Goal: Transaction & Acquisition: Book appointment/travel/reservation

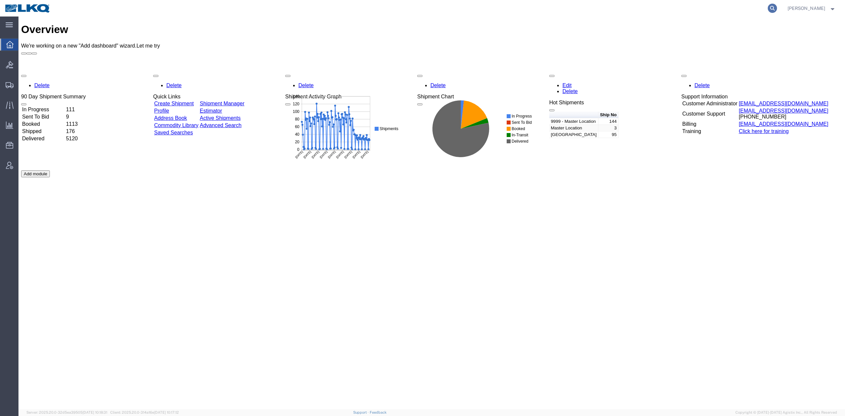
click at [777, 6] on icon at bounding box center [772, 8] width 9 height 9
paste input "57063241"
type input "57063241"
click at [778, 13] on form "57063241" at bounding box center [672, 8] width 211 height 17
click at [777, 10] on icon at bounding box center [772, 8] width 9 height 9
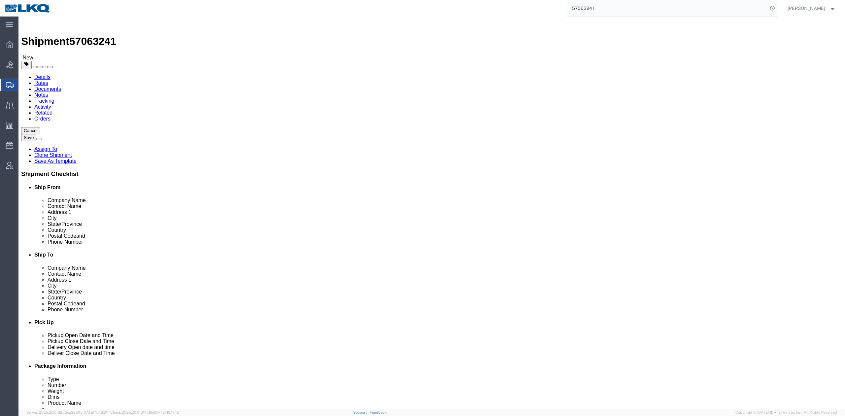
select select "64479"
select select "27834"
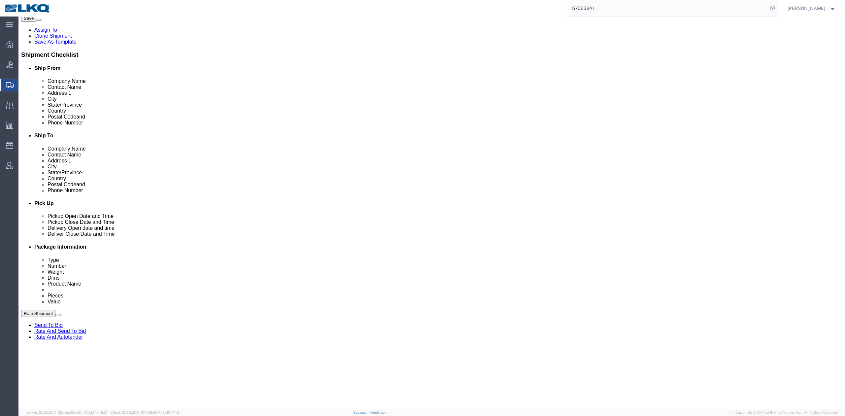
scroll to position [132, 0]
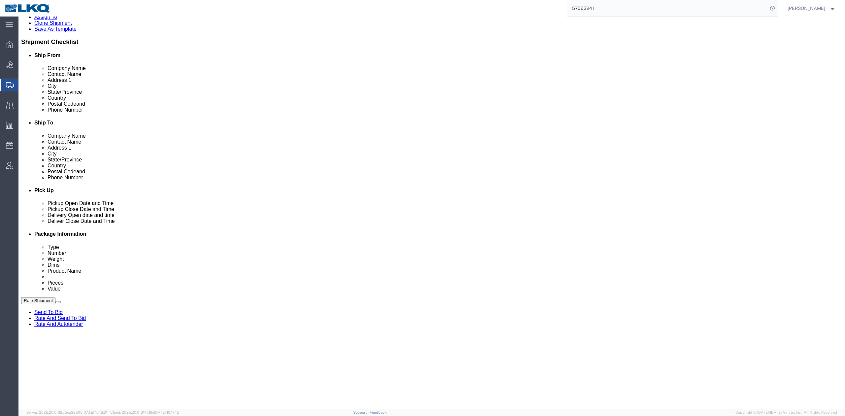
click div "Oct 11 2025 8:00 AM"
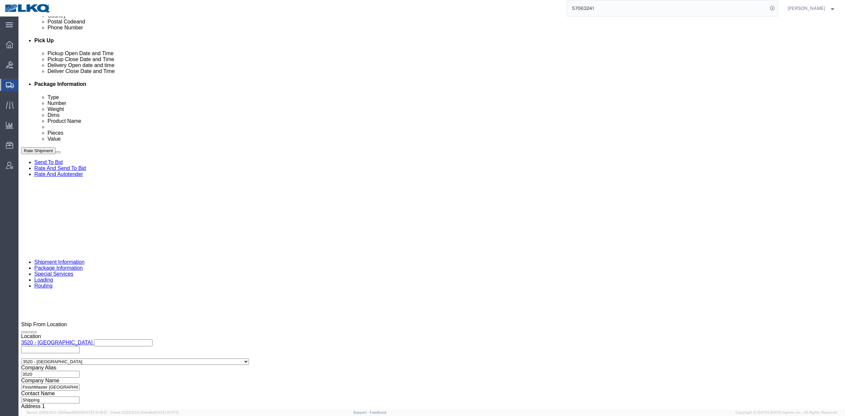
click div "Oct 13 2025 6:00 PM"
click div "References Add reference"
click div "Oct 13 2025 7:00 PM"
type input "8:00 AM"
click button "Apply"
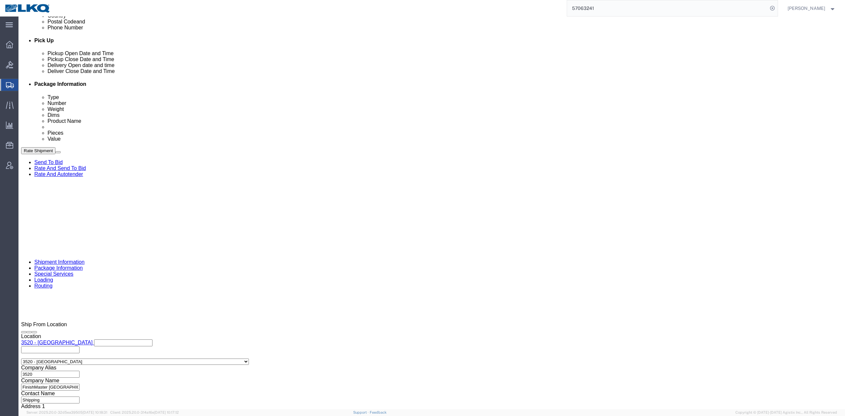
click div
type input "11:00 AM"
click div "Close Time 11:00 AM Oct 13 2025 8:00 PM - Oct 13 2025 8:00 PM Cancel Apply"
click button "Apply"
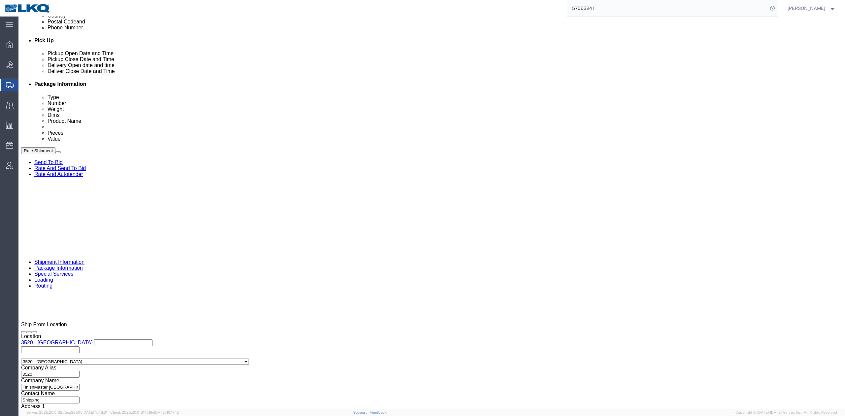
click select "Select Account Type Activity ID Airline Appointment Number ASN Batch Request # …"
select select "GENERAL"
click select "Select Account Type Activity ID Airline Appointment Number ASN Batch Request # …"
type input "HAZMAT"
click div "Save Assign To Clone Shipment Save As Template"
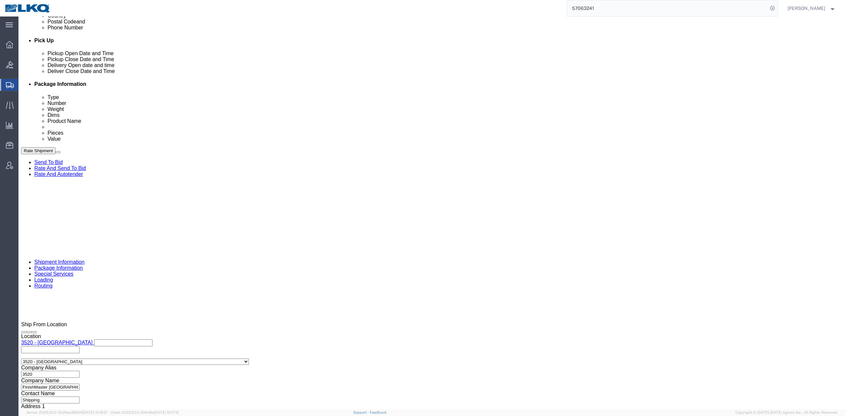
click button "Save"
click icon
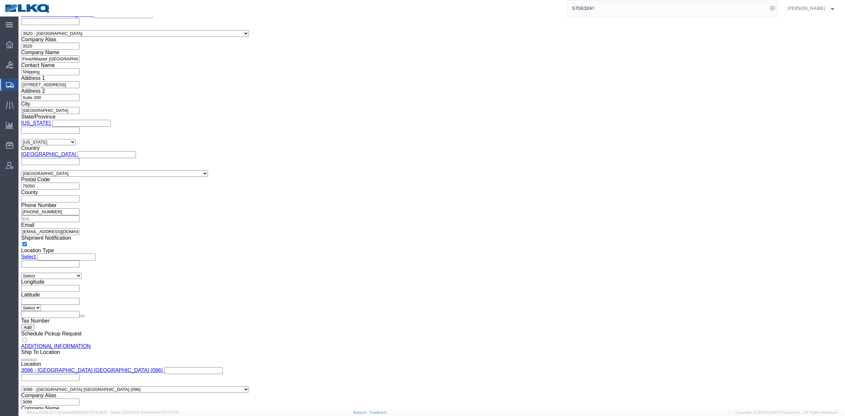
click button "Upload"
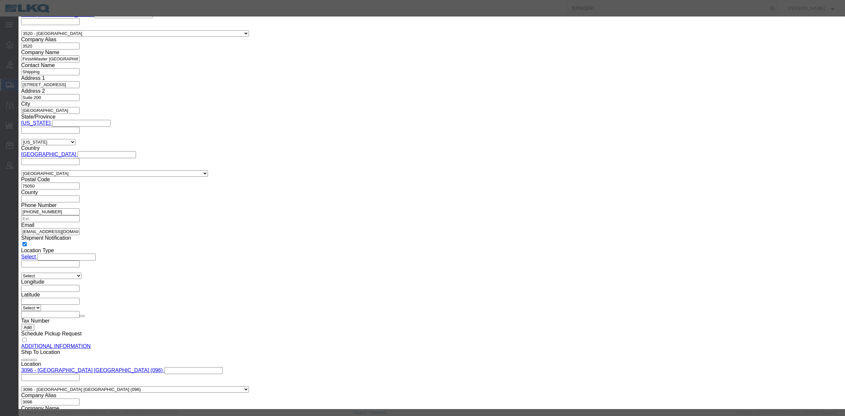
click button "Browse"
type input "C:\fakepath\Hazmat Required.jpg"
click input "Name"
type input "HAZMAT REQUIRED"
drag, startPoint x: 548, startPoint y: 54, endPoint x: 547, endPoint y: 57, distance: 3.4
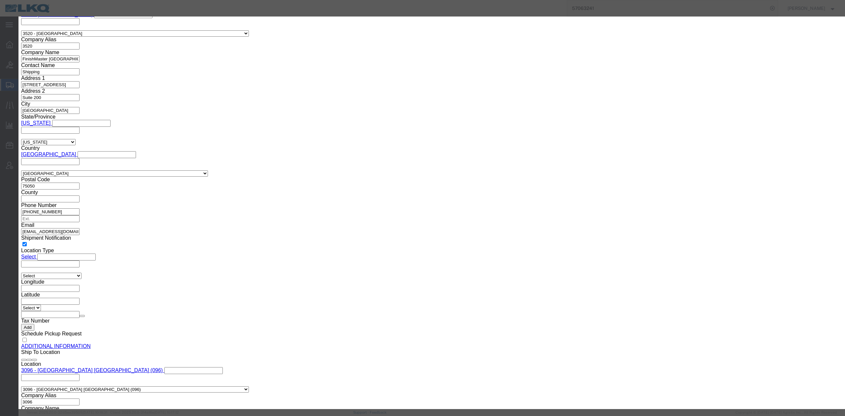
click input "Description"
type input "HAZMAT REQUIRED"
click button "Upload"
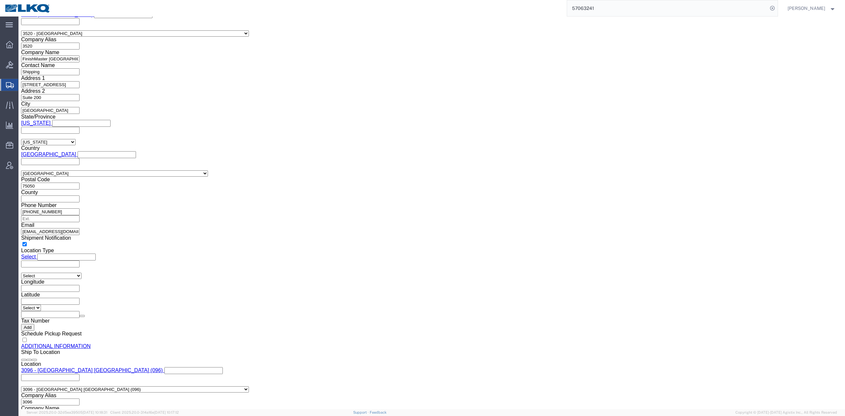
click link "Details"
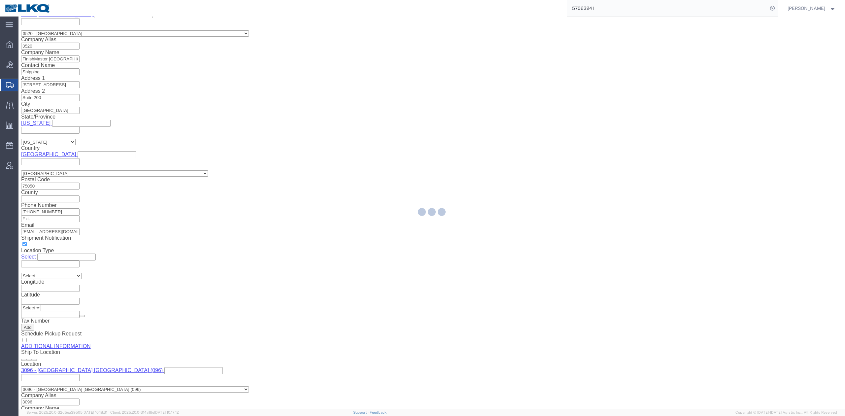
select select "64479"
select select "27834"
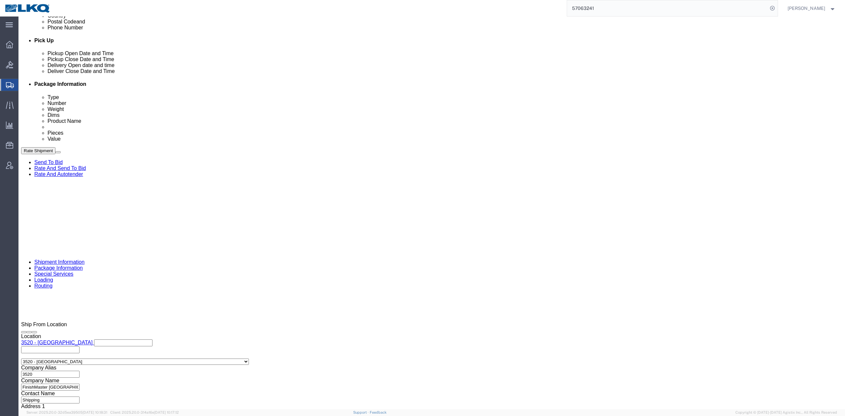
click link "Special Services"
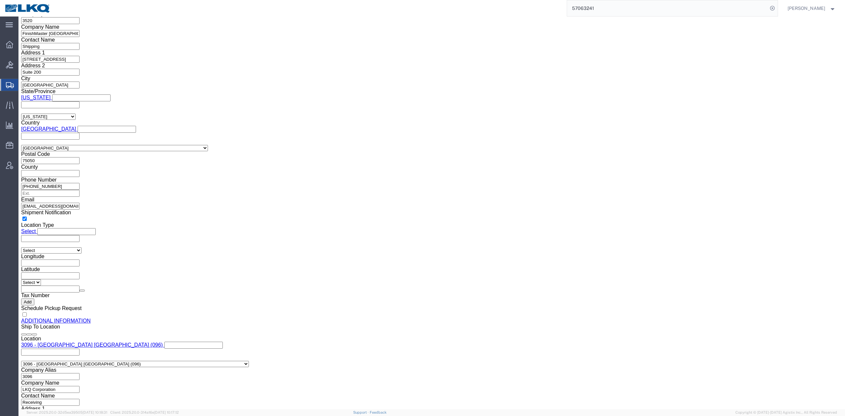
click input "checkbox"
checkbox input "true"
click link "Send To Bid"
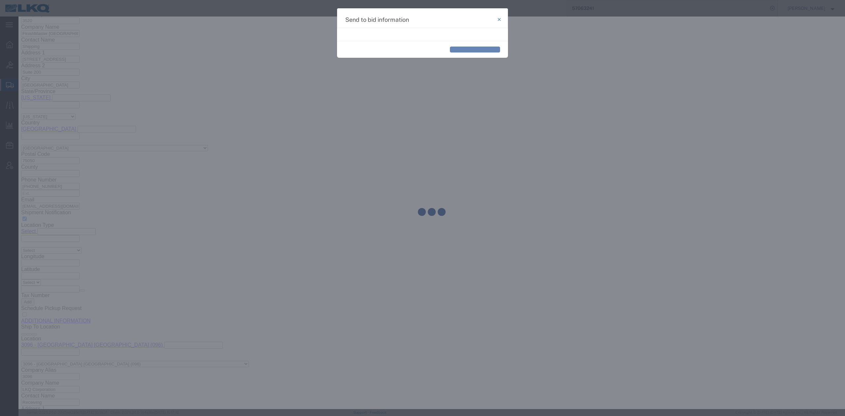
select select "TL"
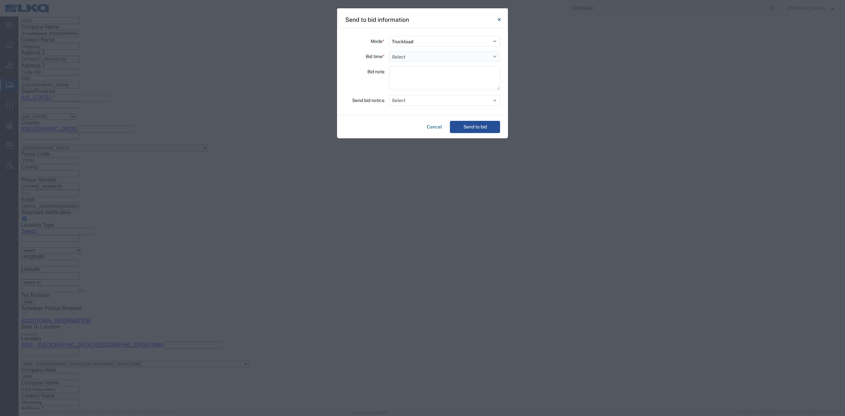
click at [416, 52] on select "Select 30 Min (Rush) 1 Hour (Rush) 2 Hours (Rush) 4 Hours (Rush) 8 Hours (Rush)…" at bounding box center [444, 56] width 111 height 11
select select "24"
click at [389, 51] on select "Select 30 Min (Rush) 1 Hour (Rush) 2 Hours (Rush) 4 Hours (Rush) 8 Hours (Rush)…" at bounding box center [444, 56] width 111 height 11
click at [407, 103] on button "Select" at bounding box center [444, 100] width 111 height 11
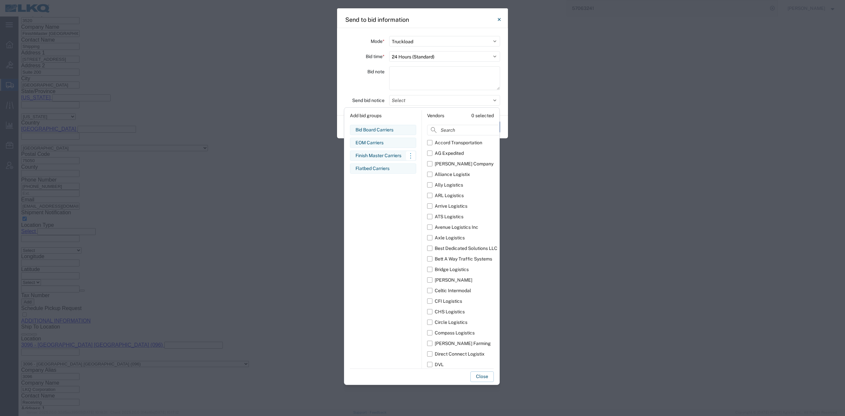
click at [369, 152] on div "Finish Master Carriers Edit bid group Remove bid group" at bounding box center [383, 156] width 66 height 10
click at [482, 374] on button "Close" at bounding box center [482, 376] width 23 height 11
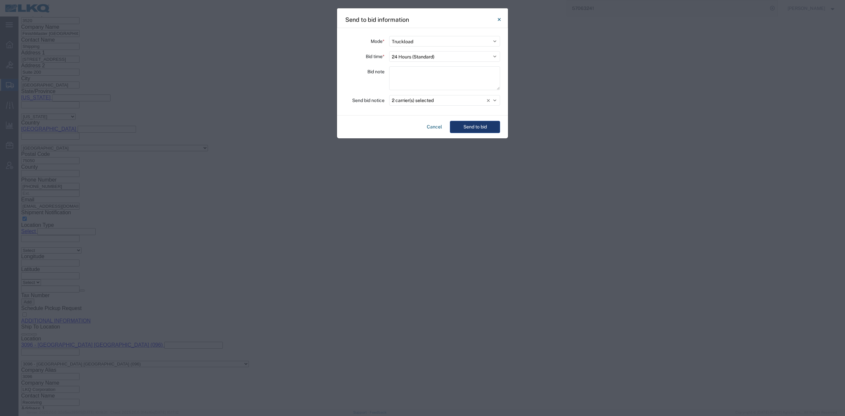
click at [463, 131] on button "Send to bid" at bounding box center [475, 127] width 50 height 12
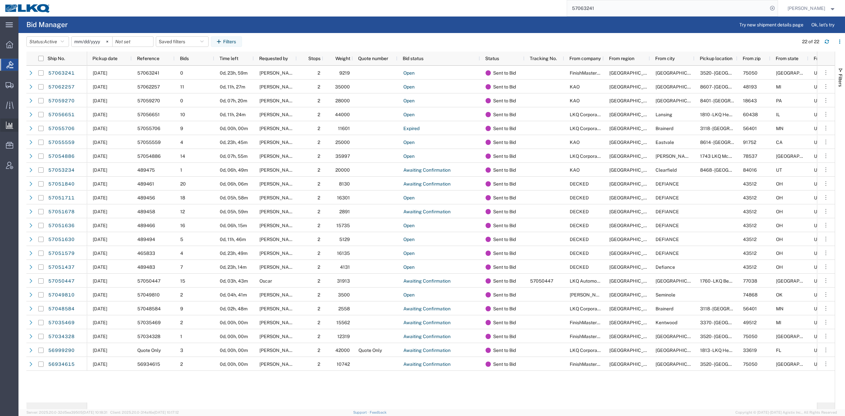
click at [0, 0] on span "Ad Hoc Reports" at bounding box center [0, 0] width 0 height 0
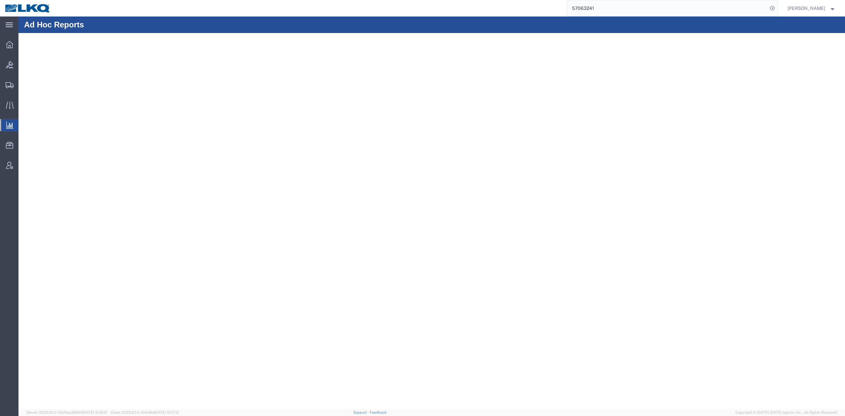
click at [606, 4] on input "57063241" at bounding box center [667, 8] width 201 height 16
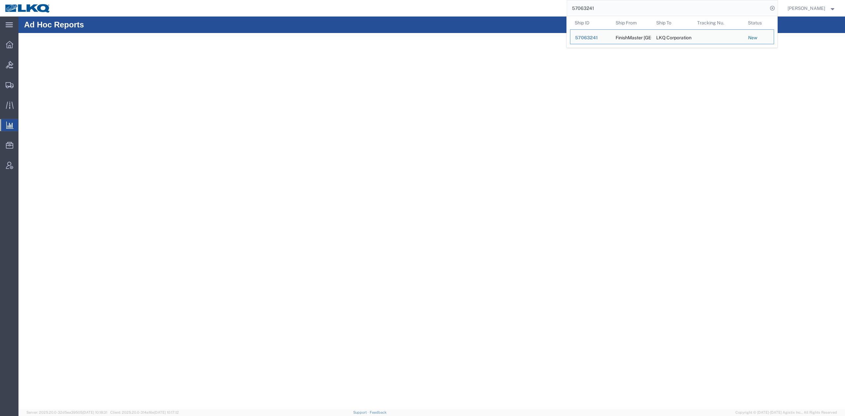
paste input "54886"
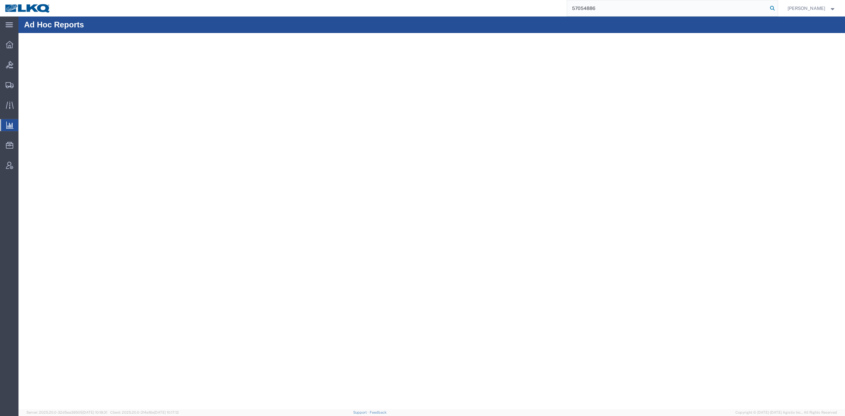
click at [777, 12] on icon at bounding box center [772, 8] width 9 height 9
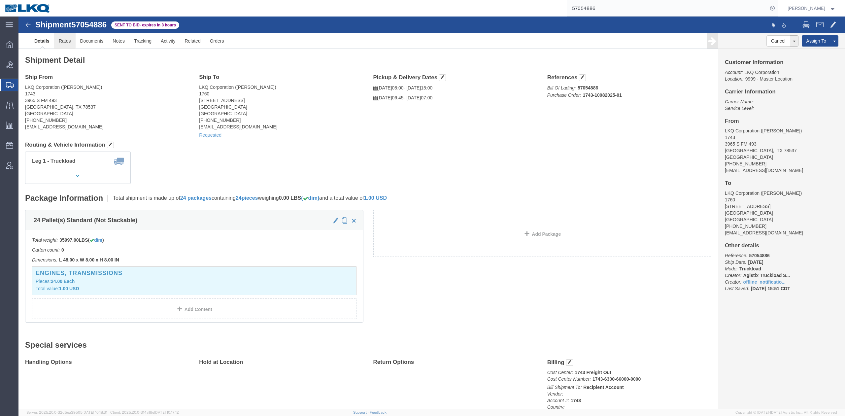
click link "Rates"
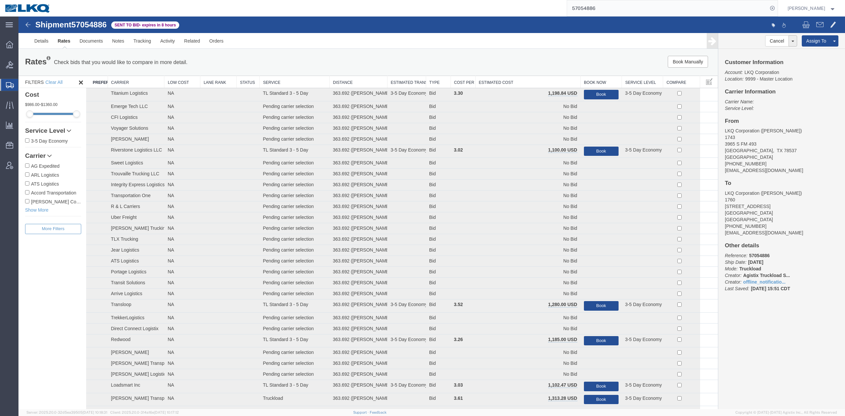
click at [488, 81] on th "Estimated Cost" at bounding box center [528, 82] width 105 height 12
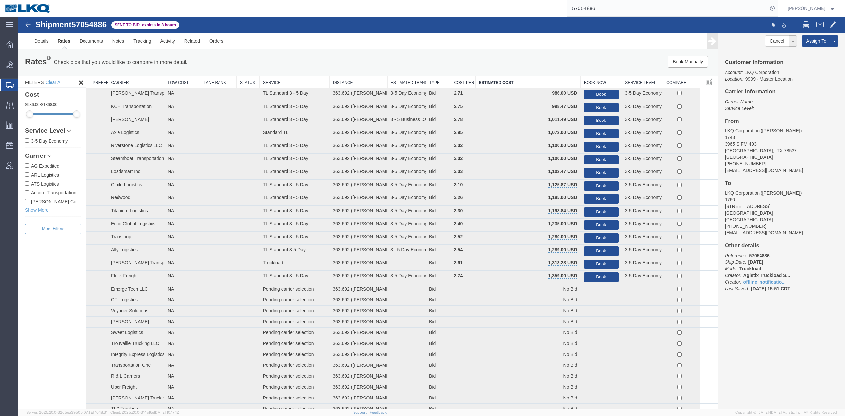
click at [653, 4] on input "57054886" at bounding box center [667, 8] width 201 height 16
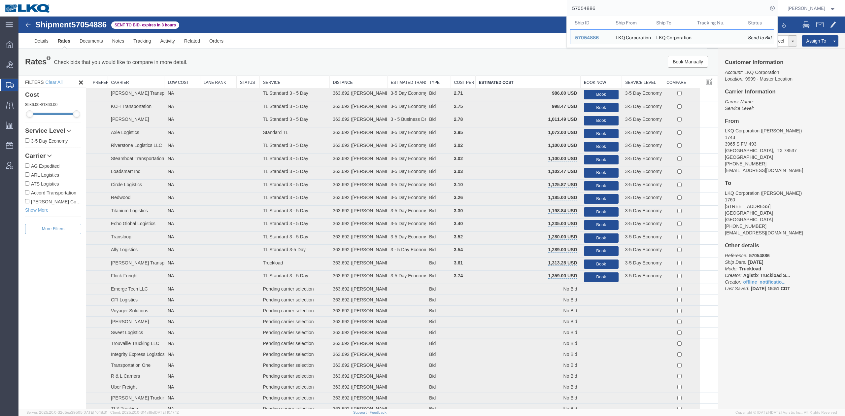
click at [653, 4] on input "57054886" at bounding box center [667, 8] width 201 height 16
paste input "1840"
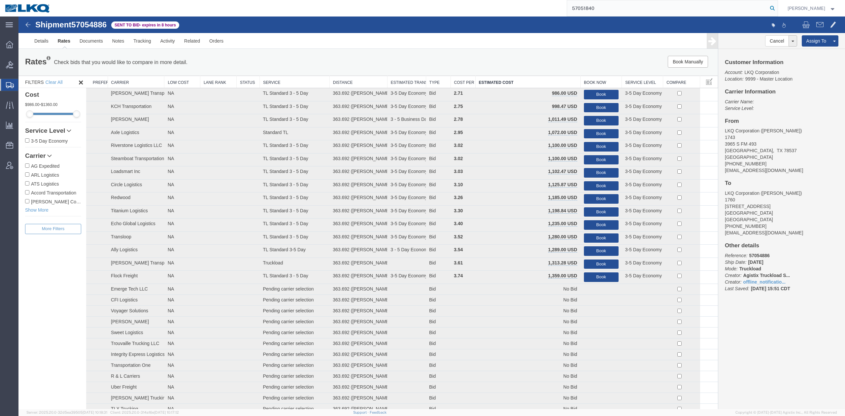
click at [777, 9] on icon at bounding box center [772, 8] width 9 height 9
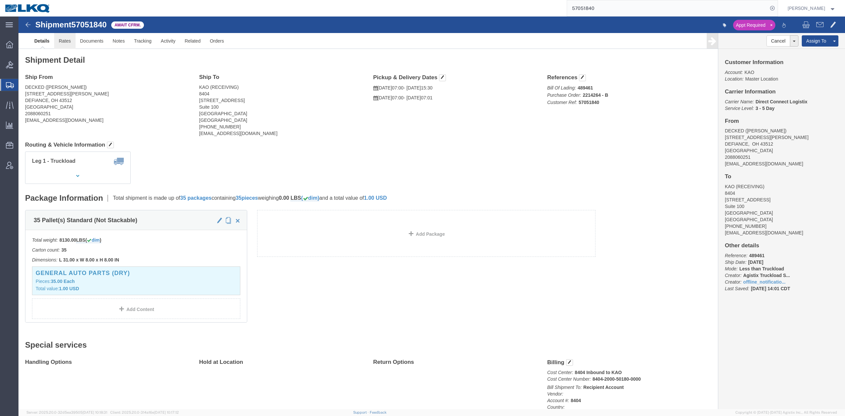
click link "Rates"
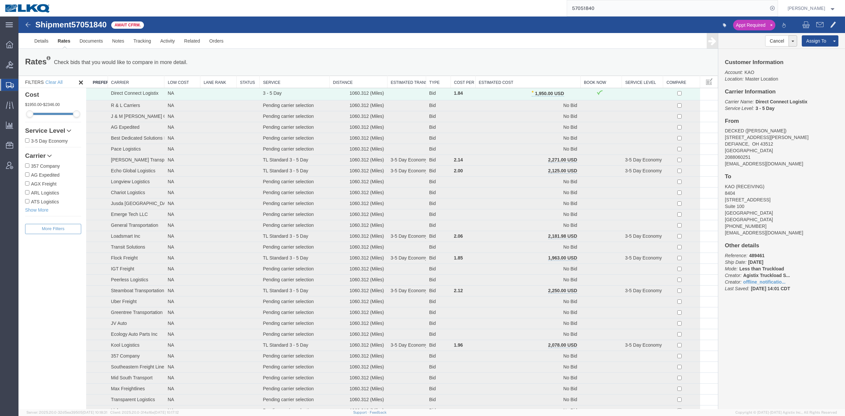
click at [538, 84] on th "Estimated Cost" at bounding box center [528, 82] width 105 height 12
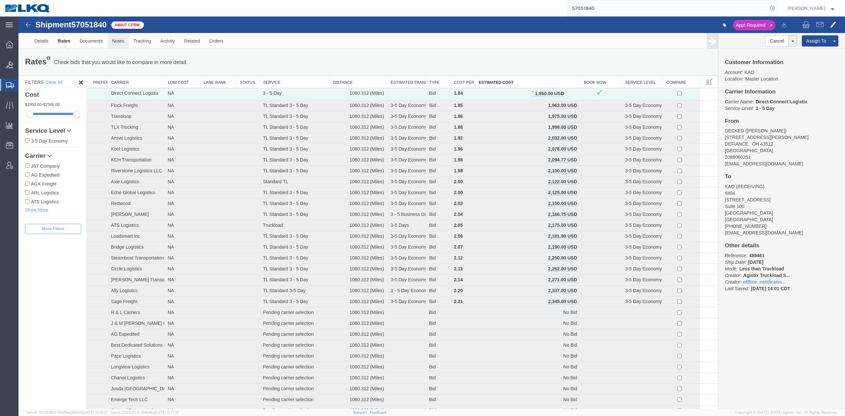
click at [118, 42] on link "Notes" at bounding box center [118, 41] width 21 height 16
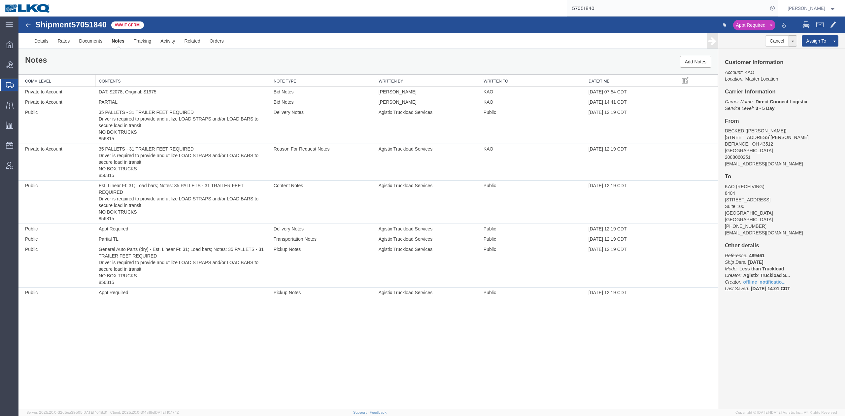
click at [622, 11] on input "57051840" at bounding box center [667, 8] width 201 height 16
click at [778, 10] on form "57051711" at bounding box center [672, 8] width 211 height 17
drag, startPoint x: 780, startPoint y: 10, endPoint x: 773, endPoint y: 15, distance: 8.1
click at [777, 10] on icon at bounding box center [772, 8] width 9 height 9
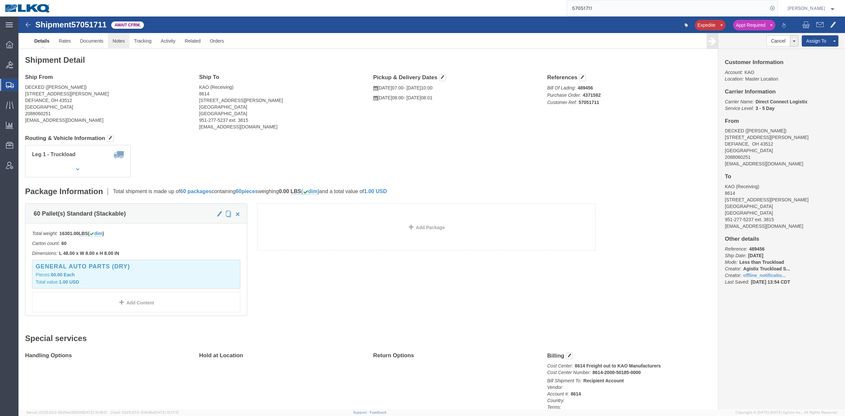
click link "Notes"
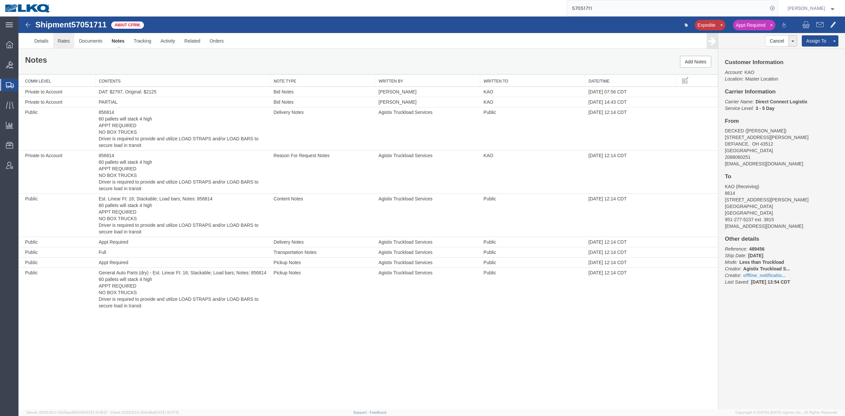
click at [69, 44] on link "Rates" at bounding box center [63, 41] width 21 height 16
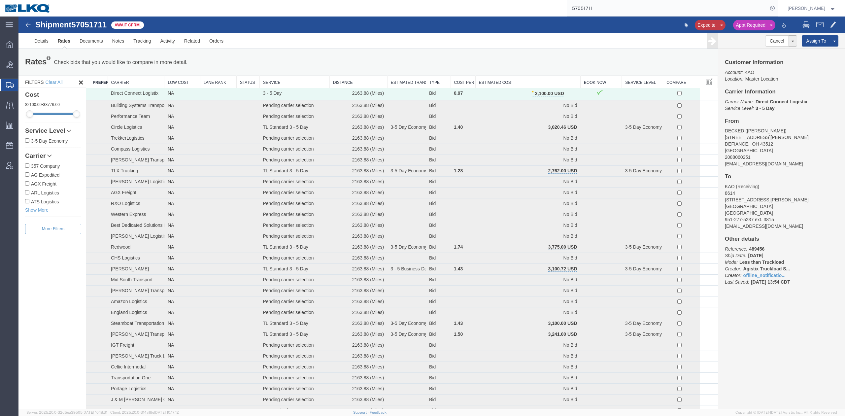
click at [633, 4] on input "57051711" at bounding box center [667, 8] width 201 height 16
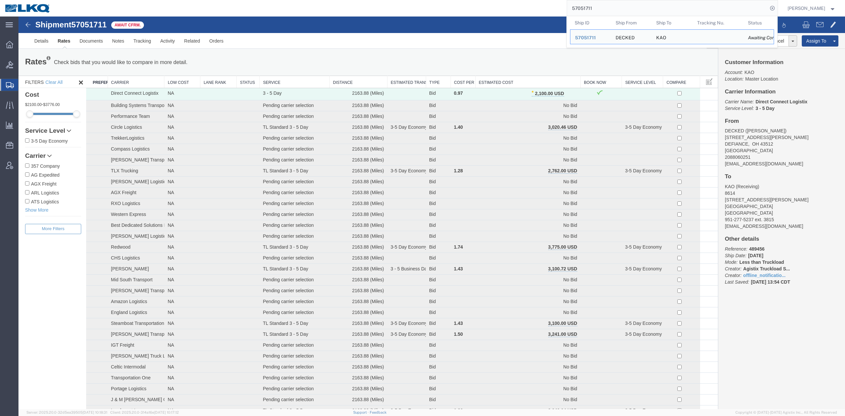
click at [633, 4] on input "57051711" at bounding box center [667, 8] width 201 height 16
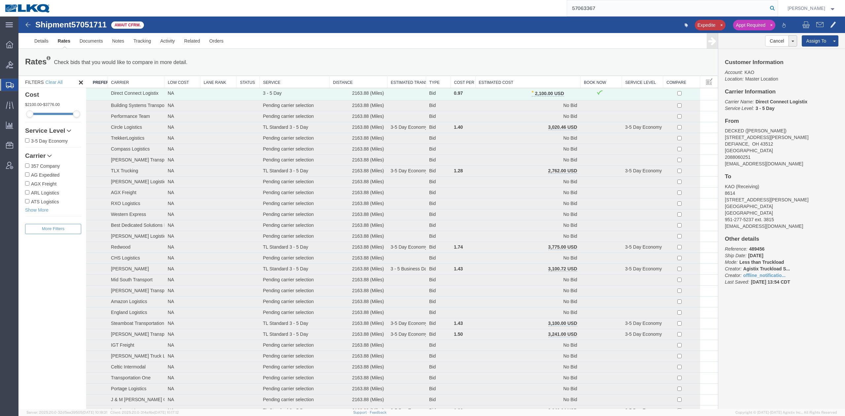
type input "57063367"
click at [777, 8] on icon at bounding box center [772, 8] width 9 height 9
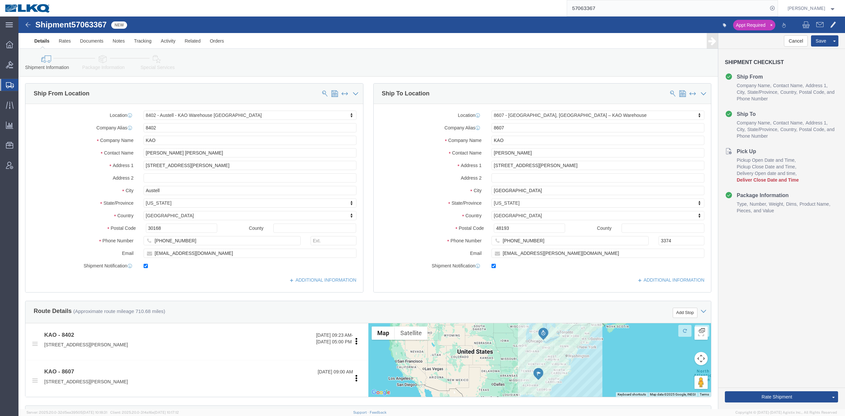
select select "30523"
select select "30604"
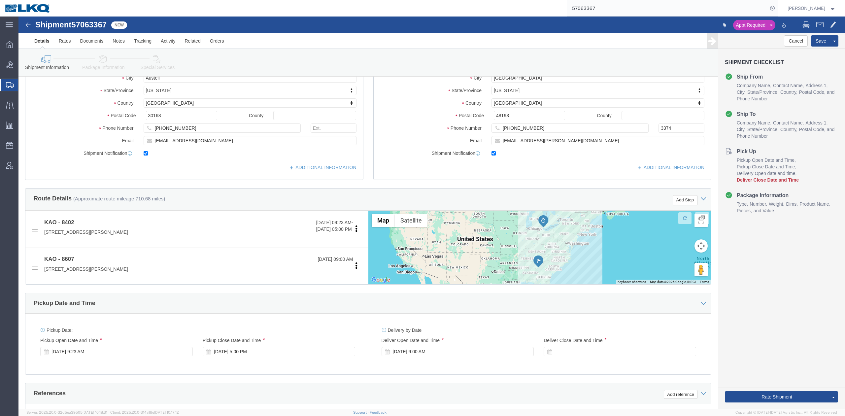
scroll to position [264, 0]
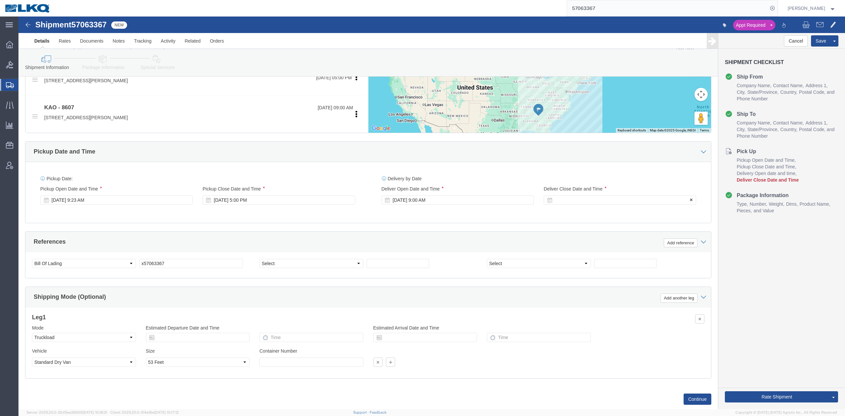
click div
click button "Apply"
click button "Rate Shipment"
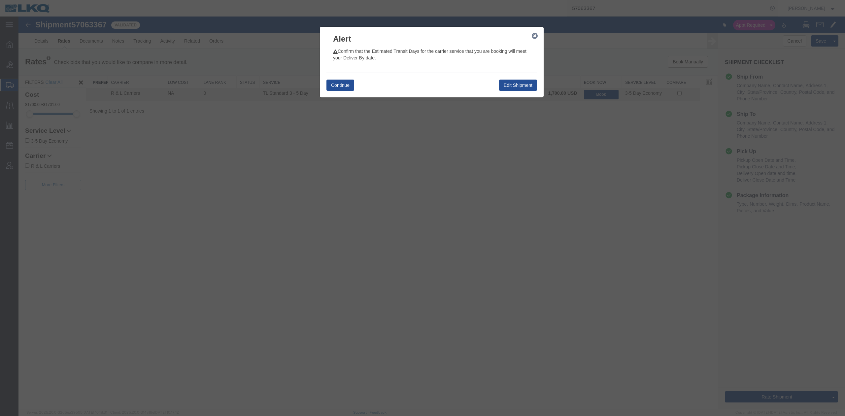
drag, startPoint x: 534, startPoint y: 36, endPoint x: 494, endPoint y: 67, distance: 50.1
click at [534, 36] on icon "button" at bounding box center [535, 35] width 6 height 5
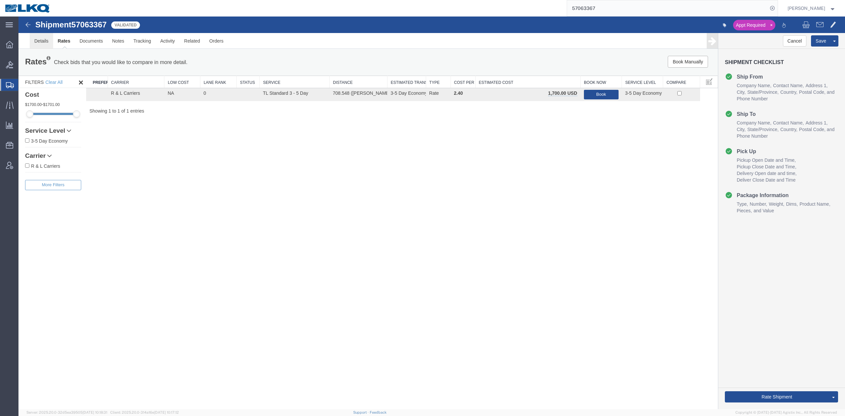
drag, startPoint x: 40, startPoint y: 36, endPoint x: 31, endPoint y: 63, distance: 28.8
click at [40, 36] on link "Details" at bounding box center [41, 41] width 23 height 16
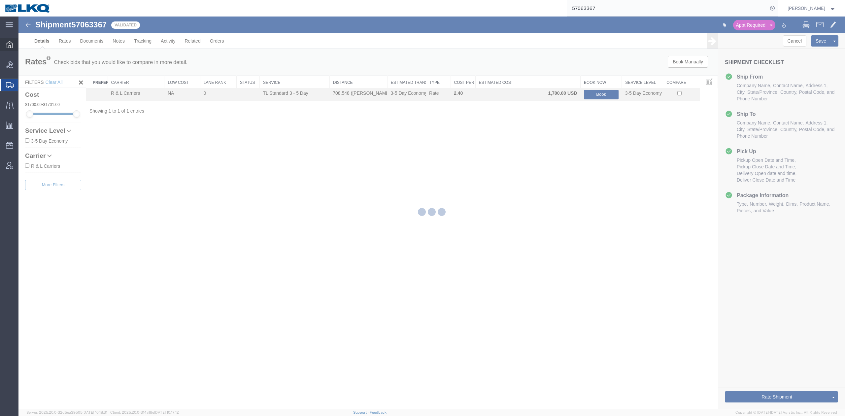
select select "30523"
select select "30604"
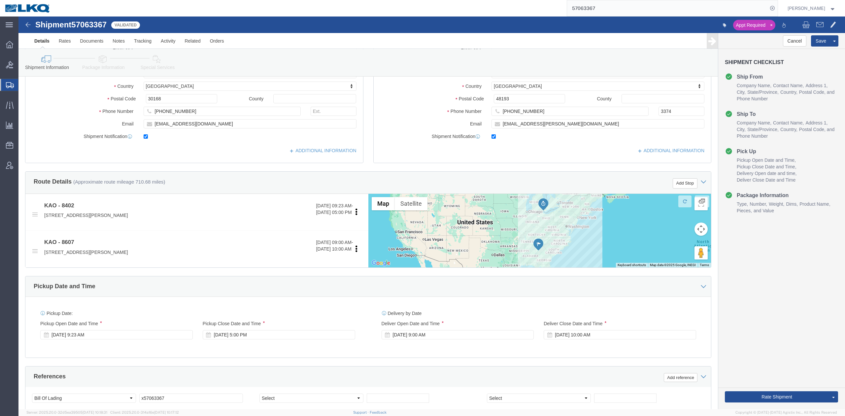
scroll to position [264, 0]
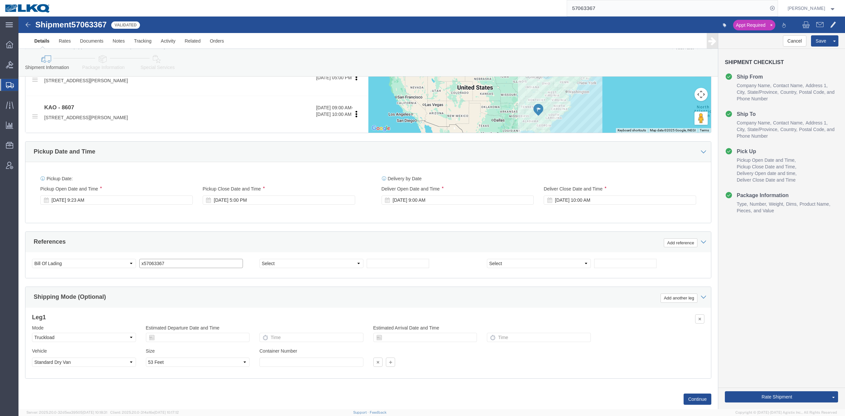
click input "x57063367"
type input "x"
click select "Select Account Type Activity ID Airline Appointment Number ASN Batch Request # …"
select select "DELNUM"
click select "Select Account Type Activity ID Airline Appointment Number ASN Batch Request # …"
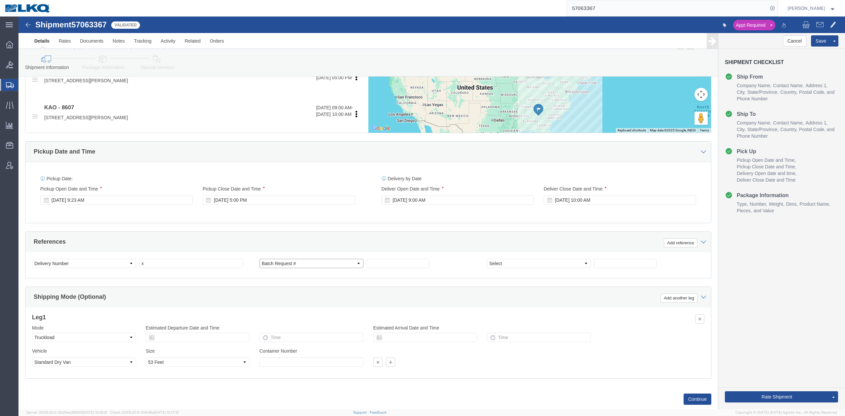
select select "BOL"
paste input "57063367"
type input "57063367"
click div "References Add reference"
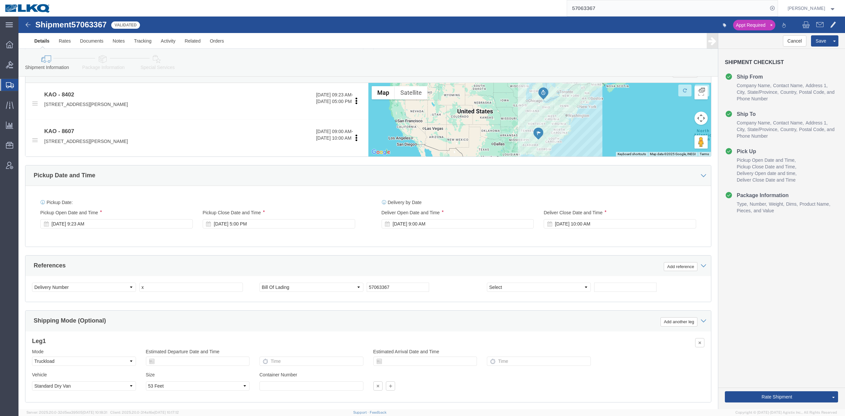
scroll to position [220, 0]
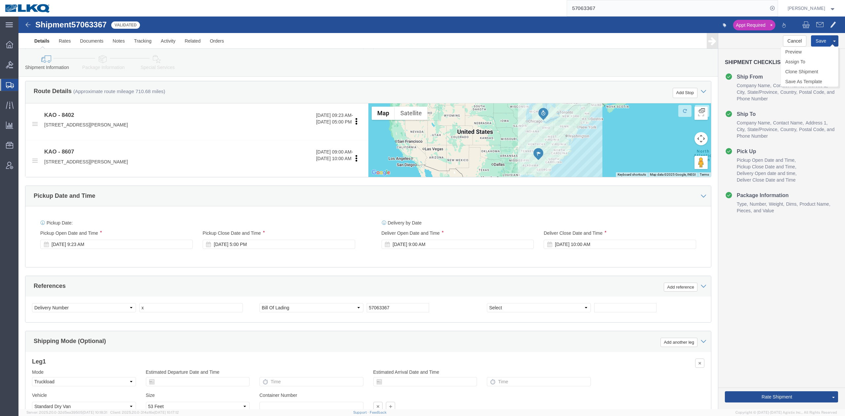
click button "Save"
click at [611, 5] on input "57063367" at bounding box center [667, 8] width 201 height 16
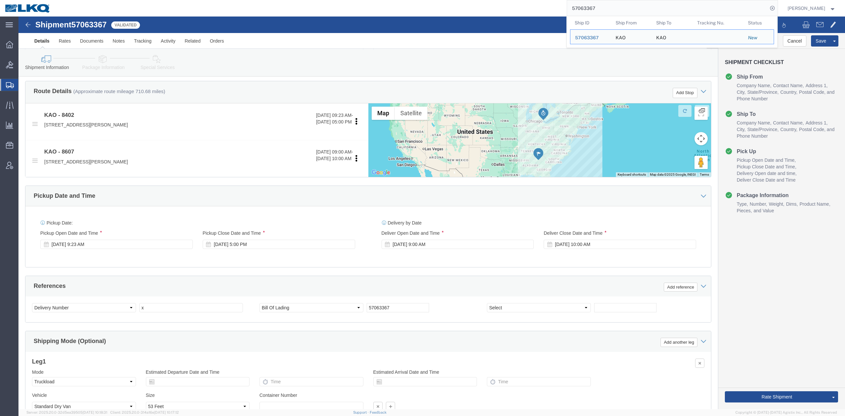
paste input "33375"
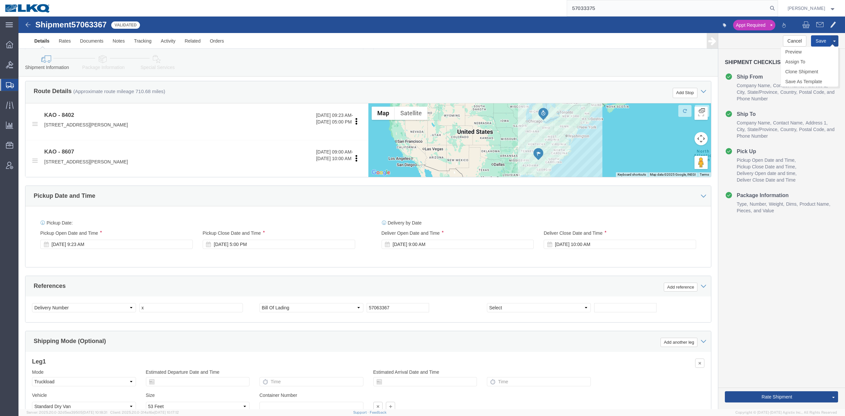
click button "Save"
click at [777, 7] on icon at bounding box center [772, 8] width 9 height 9
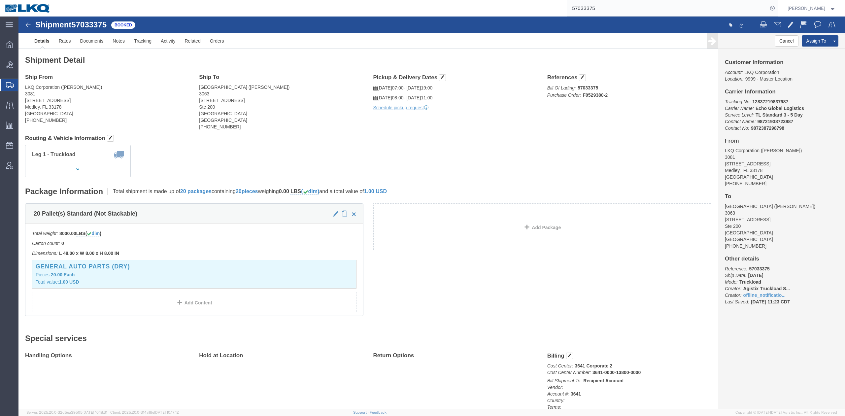
click at [600, 5] on input "57033375" at bounding box center [667, 8] width 201 height 16
click at [600, 4] on input "57033375" at bounding box center [667, 8] width 201 height 16
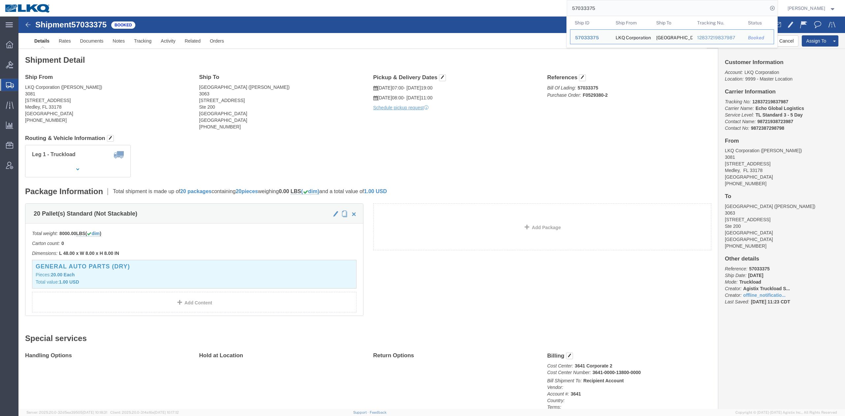
paste input "64008"
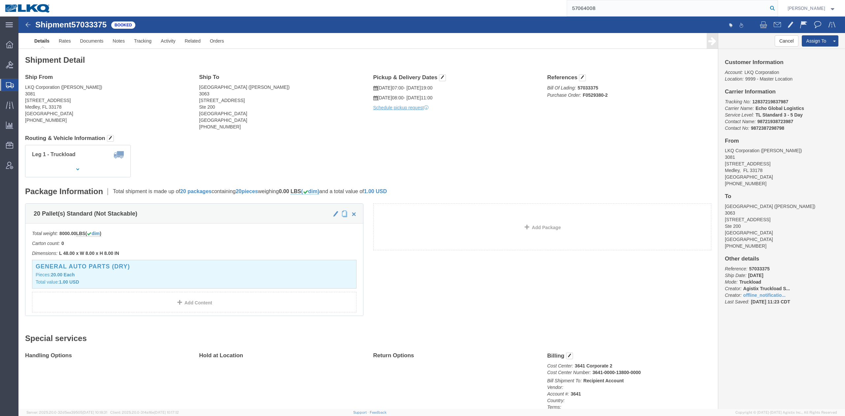
type input "57064008"
click at [777, 11] on icon at bounding box center [772, 8] width 9 height 9
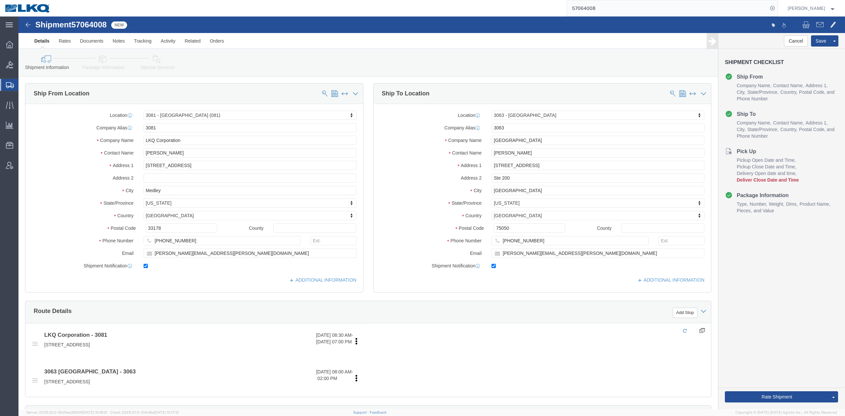
select select "27816"
select select "27788"
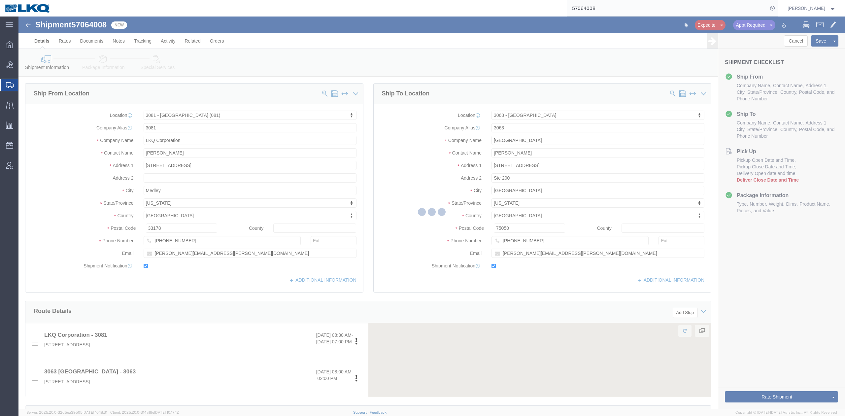
scroll to position [88, 0]
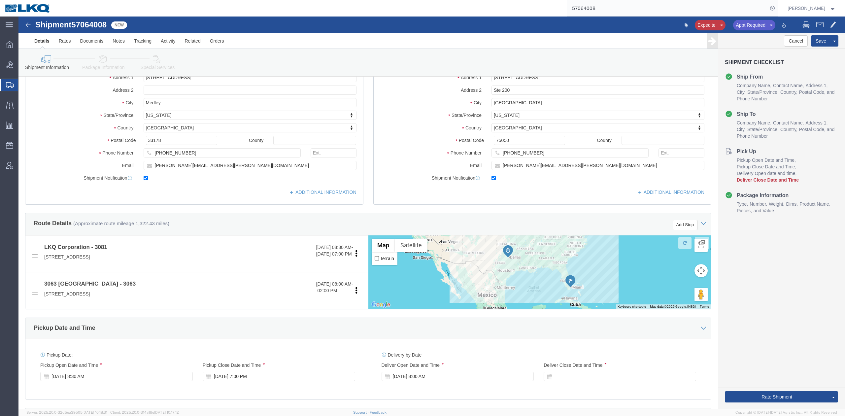
click div "Pickup Date: Pickup Start Date Pickup Start Time Pickup Open Date and Time Oct …"
click div "Oct 14 2025 8:00 AM"
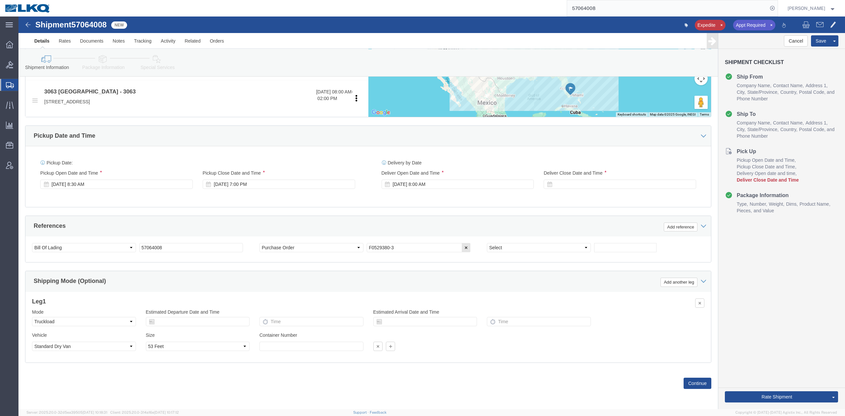
drag, startPoint x: 471, startPoint y: 196, endPoint x: 520, endPoint y: 182, distance: 51.2
click div "Ship From Location Location 3081 - Miami FL (081) Select My Profile Location 11…"
click div
type input "12:00 PM"
click button "Apply"
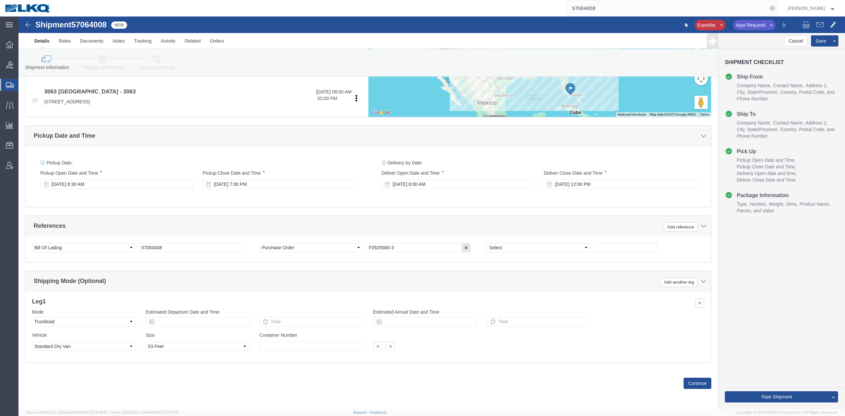
click div "References Add reference"
click link "Send To Bid"
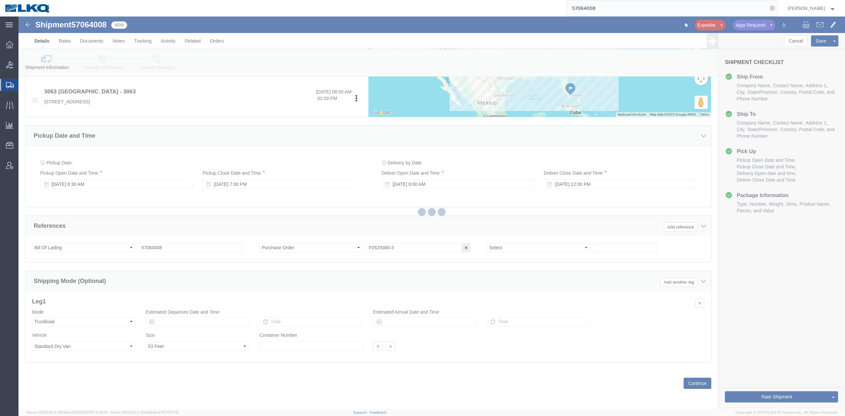
select select "TL"
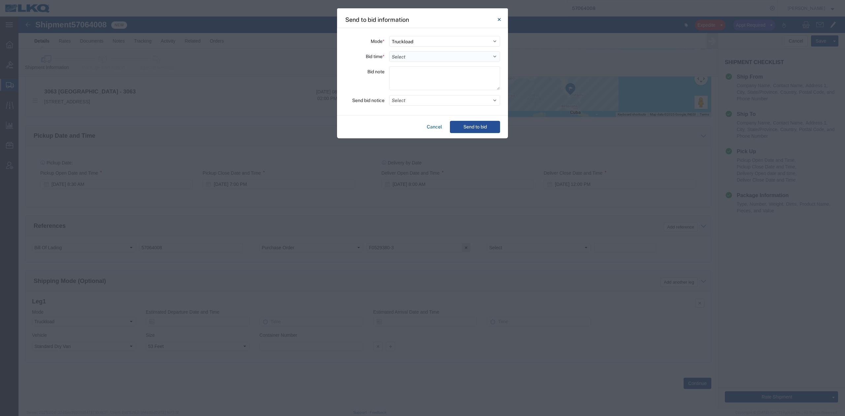
click at [419, 52] on select "Select 30 Min (Rush) 1 Hour (Rush) 2 Hours (Rush) 4 Hours (Rush) 8 Hours (Rush)…" at bounding box center [444, 56] width 111 height 11
select select "12"
click at [389, 51] on select "Select 30 Min (Rush) 1 Hour (Rush) 2 Hours (Rush) 4 Hours (Rush) 8 Hours (Rush)…" at bounding box center [444, 56] width 111 height 11
drag, startPoint x: 401, startPoint y: 94, endPoint x: 402, endPoint y: 98, distance: 3.8
click at [402, 94] on div "Mode * Select Small Parcel Truckload Air Rail Less than Truckload Ocean Freight…" at bounding box center [422, 72] width 171 height 88
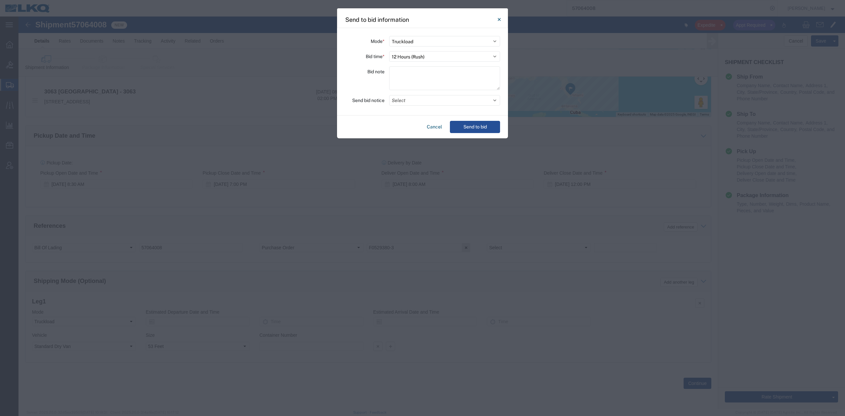
drag, startPoint x: 402, startPoint y: 98, endPoint x: 411, endPoint y: 126, distance: 29.7
click at [402, 98] on button "Select" at bounding box center [444, 100] width 111 height 11
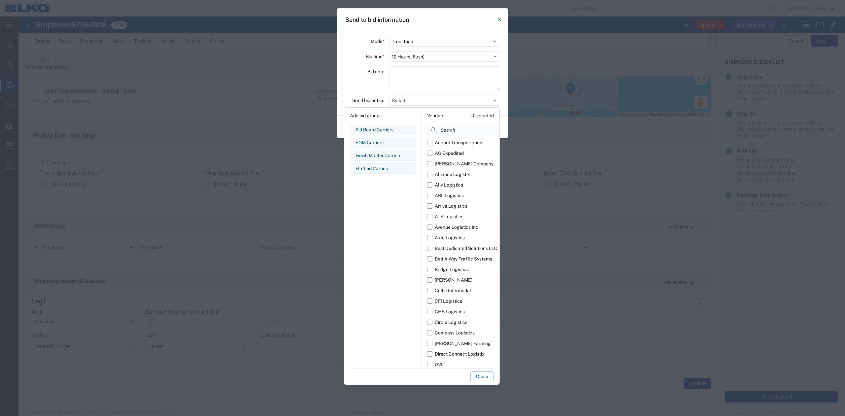
click at [446, 131] on input at bounding box center [478, 130] width 102 height 11
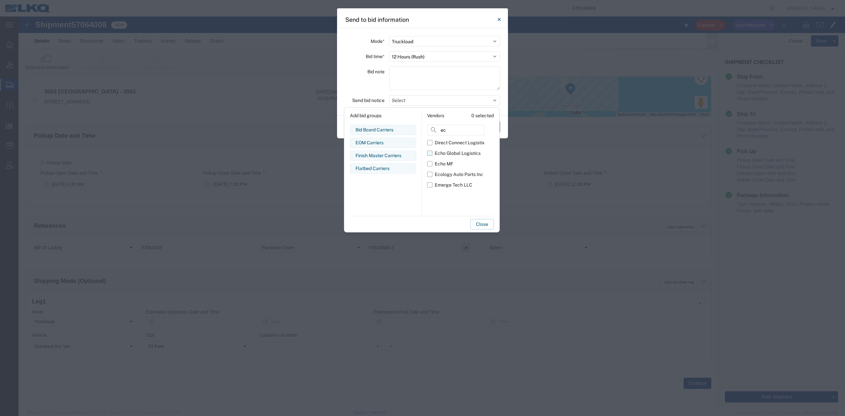
type input "ec"
drag, startPoint x: 431, startPoint y: 155, endPoint x: 439, endPoint y: 186, distance: 32.5
click at [431, 155] on label "Echo Global Logistics" at bounding box center [455, 153] width 57 height 11
click at [0, 0] on input "Echo Global Logistics" at bounding box center [0, 0] width 0 height 0
drag, startPoint x: 484, startPoint y: 225, endPoint x: 483, endPoint y: 194, distance: 31.0
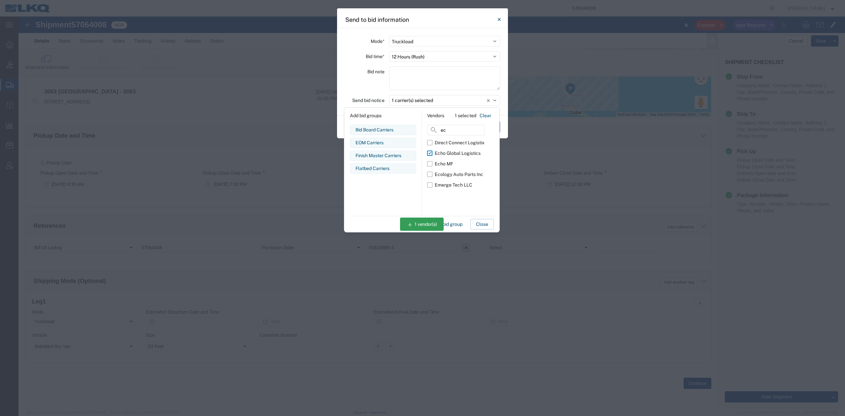
click at [484, 225] on button "Close" at bounding box center [482, 224] width 23 height 11
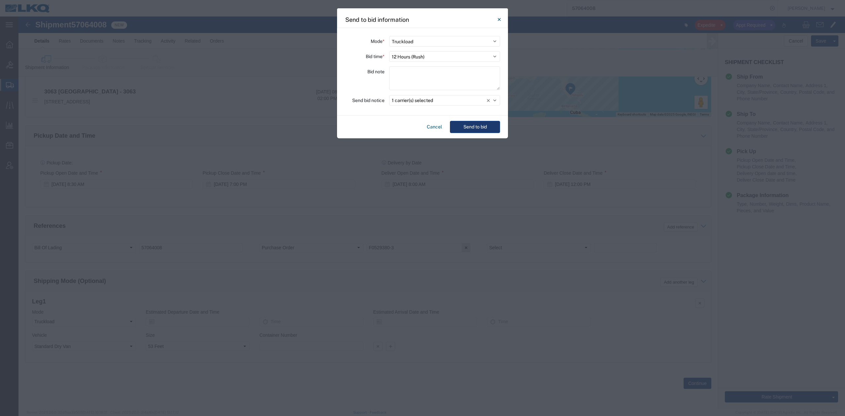
click at [476, 130] on button "Send to bid" at bounding box center [475, 127] width 50 height 12
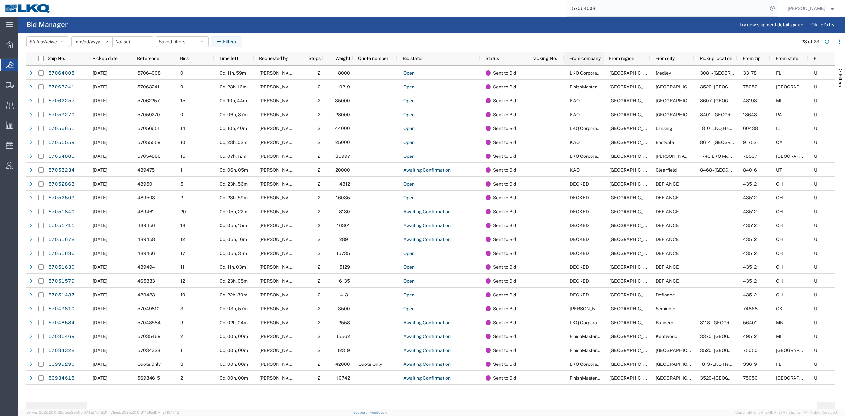
drag, startPoint x: 623, startPoint y: 8, endPoint x: 593, endPoint y: 53, distance: 53.9
click at [623, 8] on input "57064008" at bounding box center [667, 8] width 201 height 16
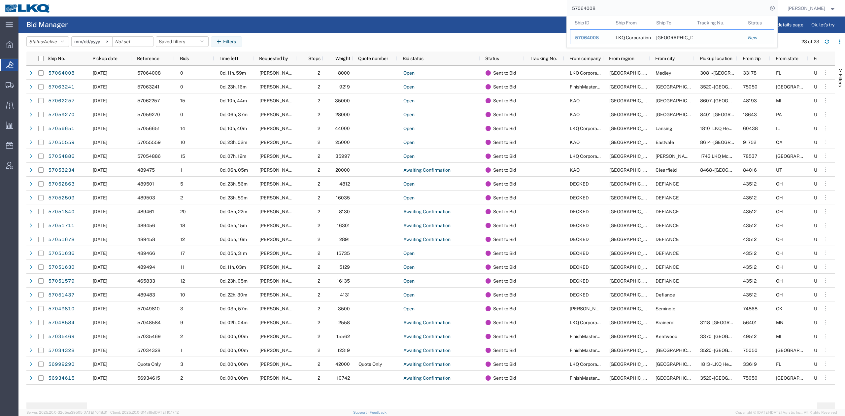
click at [599, 40] on span "57064008" at bounding box center [587, 37] width 24 height 5
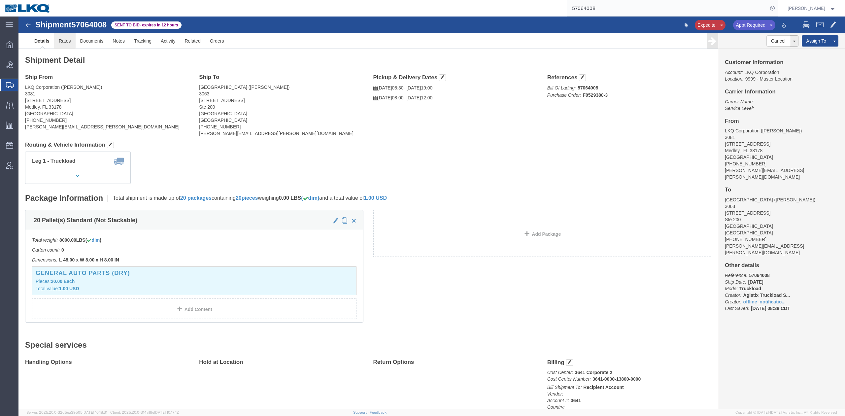
click link "Rates"
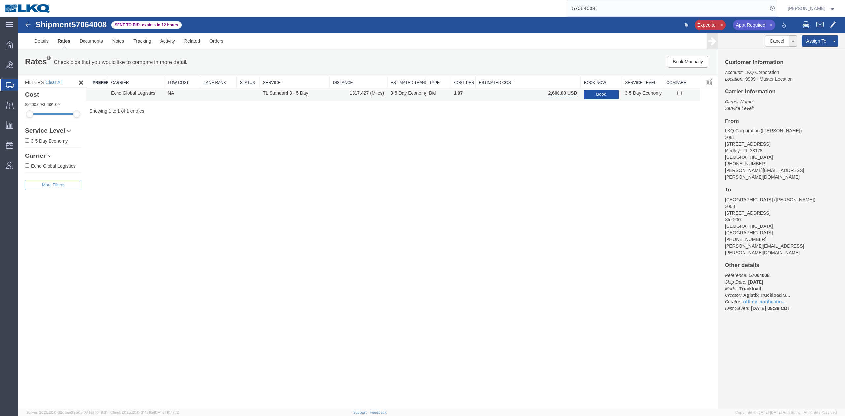
click at [591, 95] on button "Book" at bounding box center [601, 95] width 35 height 10
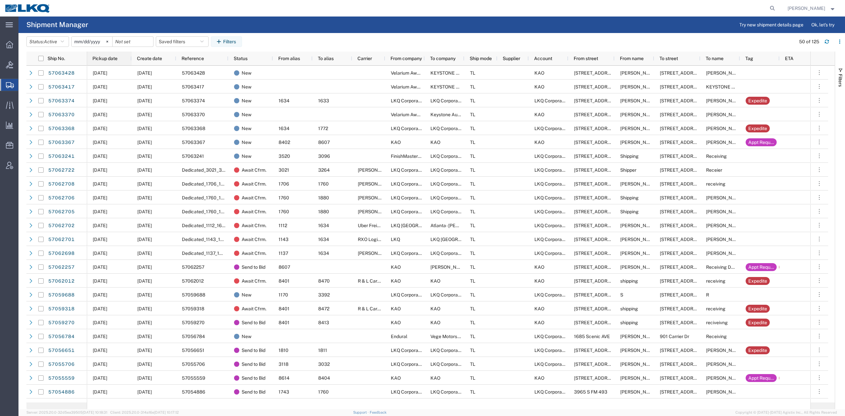
click at [120, 59] on div "Pickup date" at bounding box center [110, 58] width 37 height 11
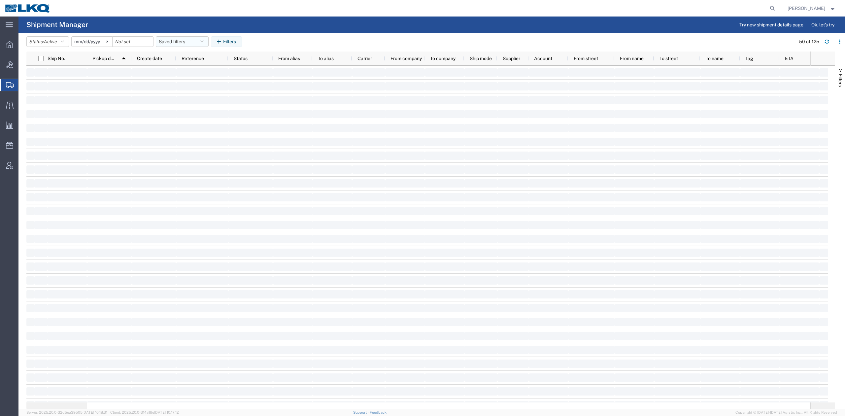
click at [182, 39] on button "Saved filters" at bounding box center [182, 41] width 53 height 11
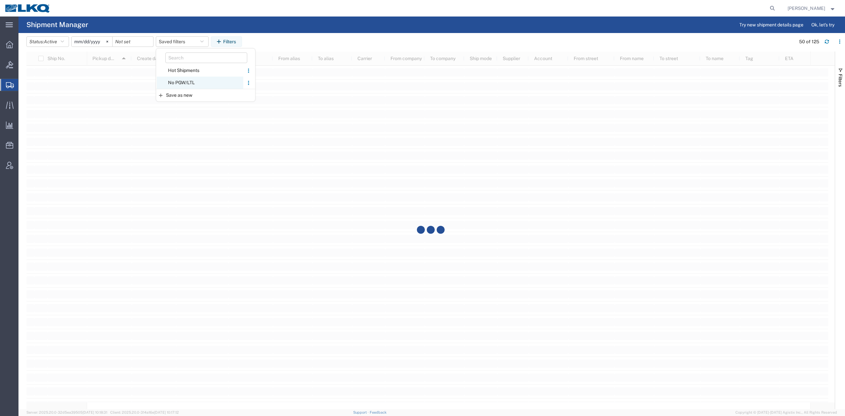
click at [186, 81] on span "No PGW/LTL" at bounding box center [200, 83] width 87 height 12
type input "[DATE]"
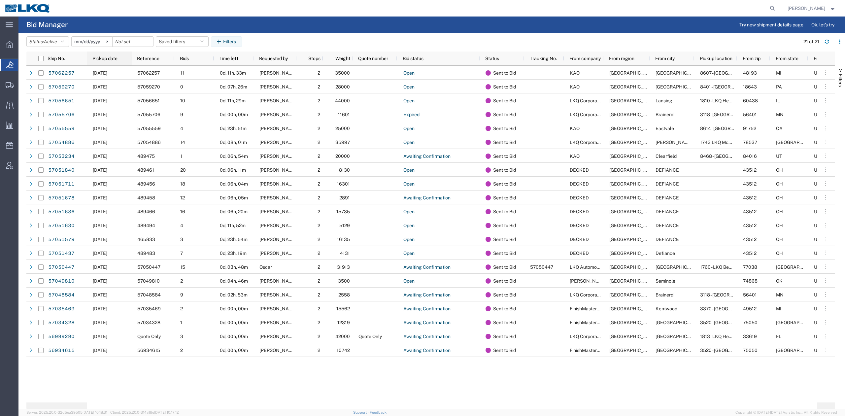
click at [108, 56] on span "Pickup date" at bounding box center [104, 58] width 25 height 5
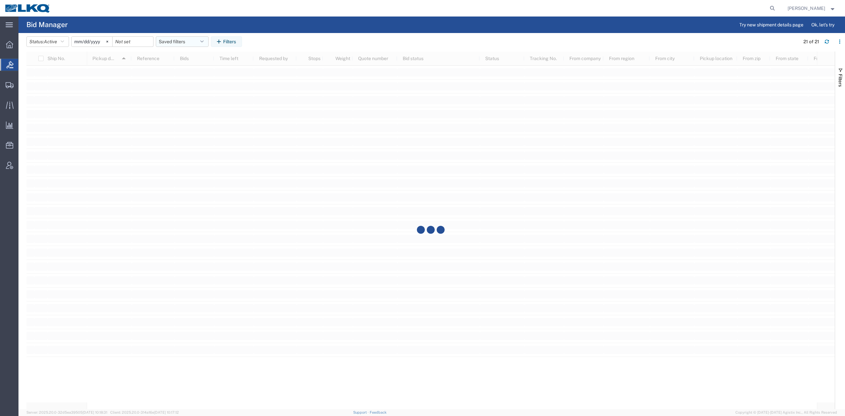
click at [180, 40] on button "Saved filters" at bounding box center [182, 41] width 53 height 11
click at [183, 71] on span "No PGW/LTL" at bounding box center [200, 70] width 87 height 12
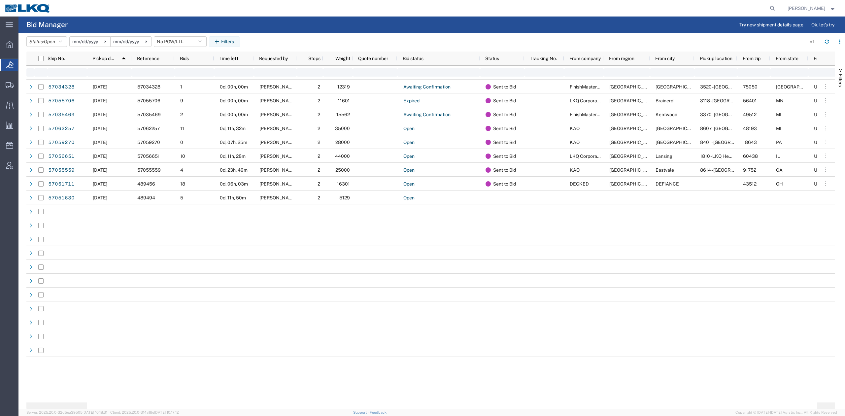
type input "[DATE]"
